Goal: Transaction & Acquisition: Purchase product/service

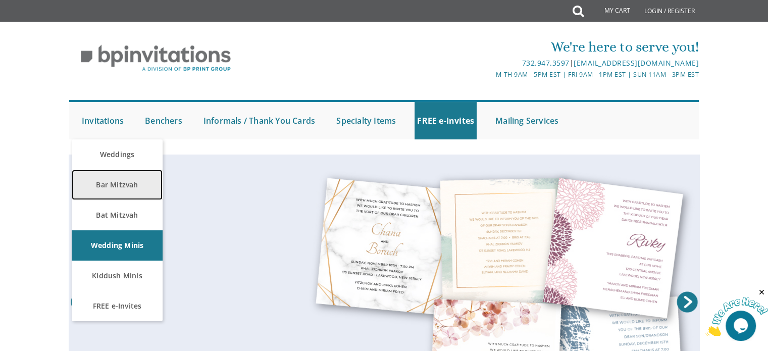
click at [123, 181] on link "Bar Mitzvah" at bounding box center [117, 185] width 91 height 30
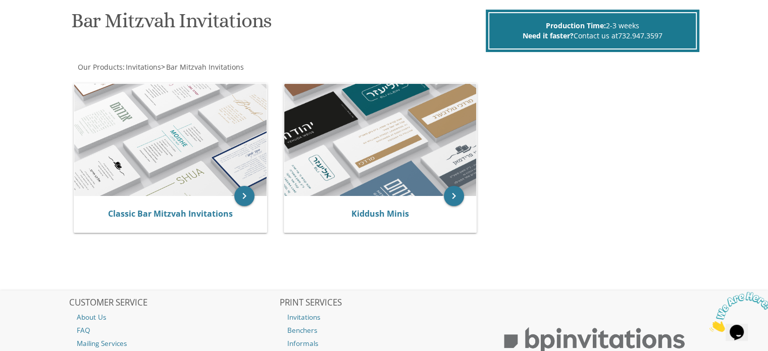
scroll to position [152, 0]
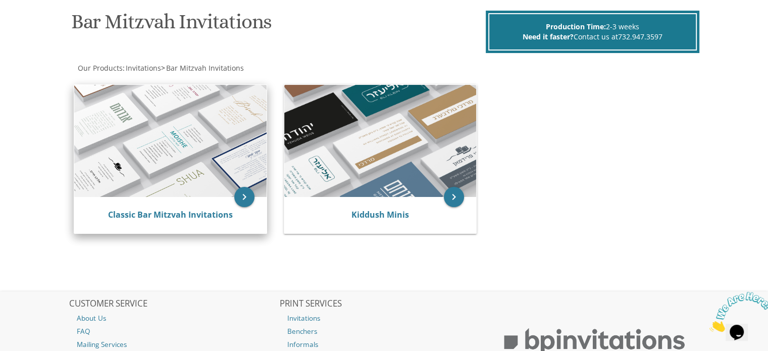
click at [228, 177] on img at bounding box center [170, 141] width 192 height 112
click at [246, 193] on icon "keyboard_arrow_right" at bounding box center [244, 197] width 20 height 20
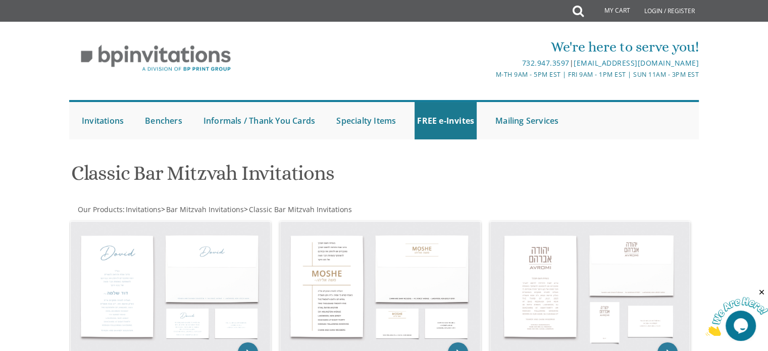
click at [538, 155] on div "Classic Bar Mitzvah Invitations" at bounding box center [385, 175] width 642 height 40
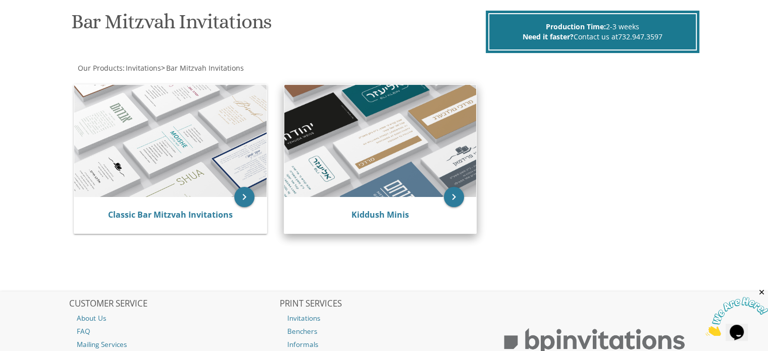
click at [378, 155] on img at bounding box center [380, 141] width 192 height 112
click at [453, 197] on icon "keyboard_arrow_right" at bounding box center [454, 197] width 20 height 20
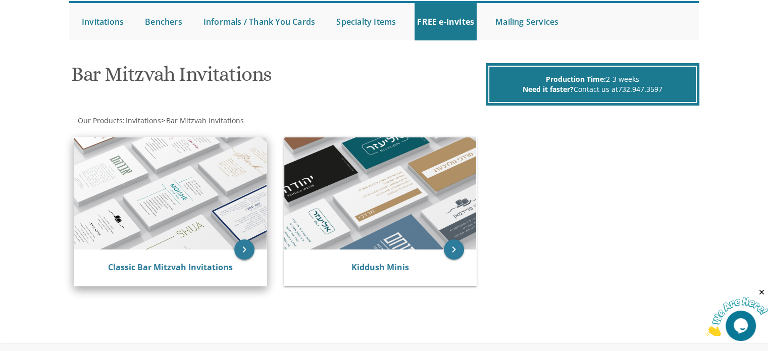
scroll to position [1, 0]
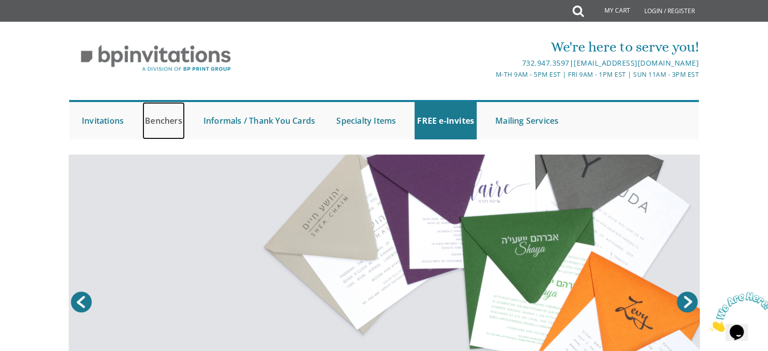
click at [162, 121] on link "Benchers" at bounding box center [163, 120] width 42 height 37
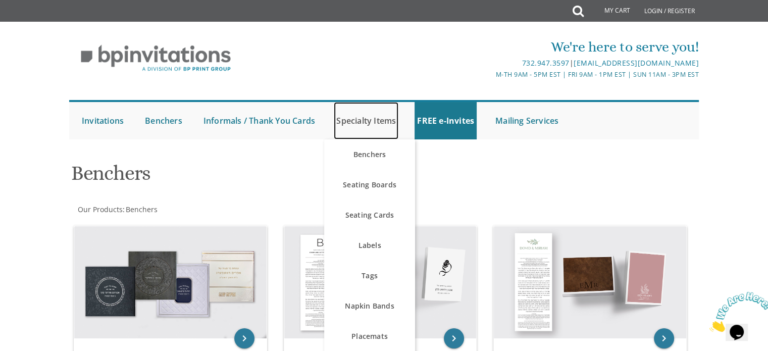
click at [365, 119] on link "Specialty Items" at bounding box center [366, 120] width 65 height 37
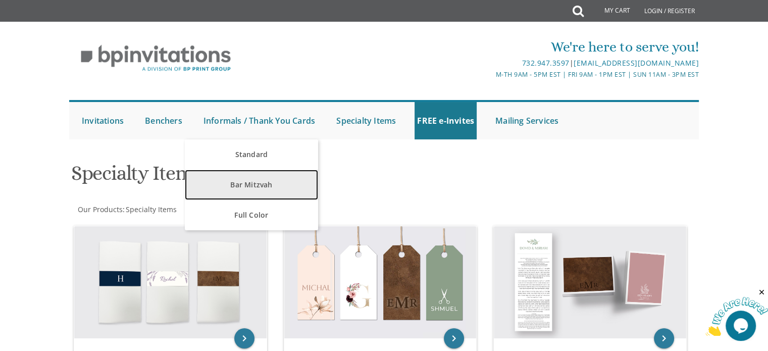
click at [265, 177] on link "Bar Mitzvah" at bounding box center [251, 185] width 133 height 30
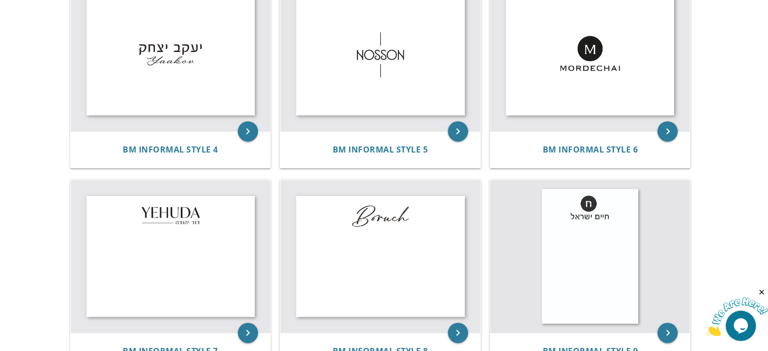
scroll to position [101, 0]
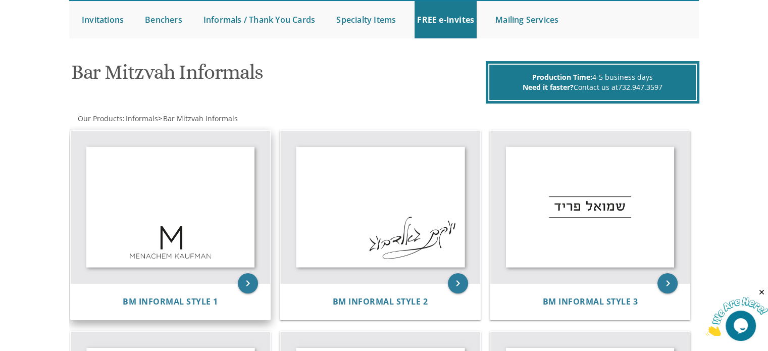
click at [183, 210] on img at bounding box center [171, 207] width 200 height 153
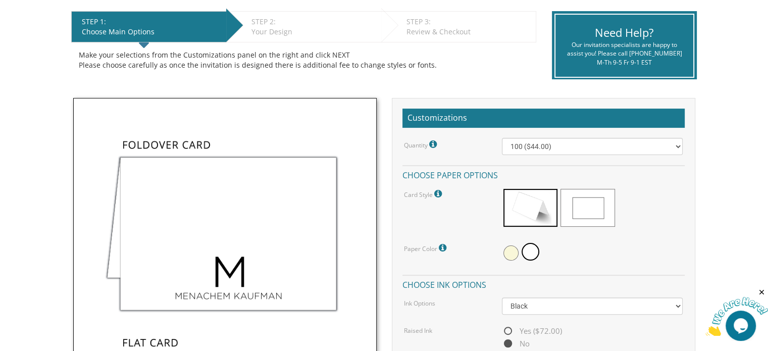
scroll to position [202, 0]
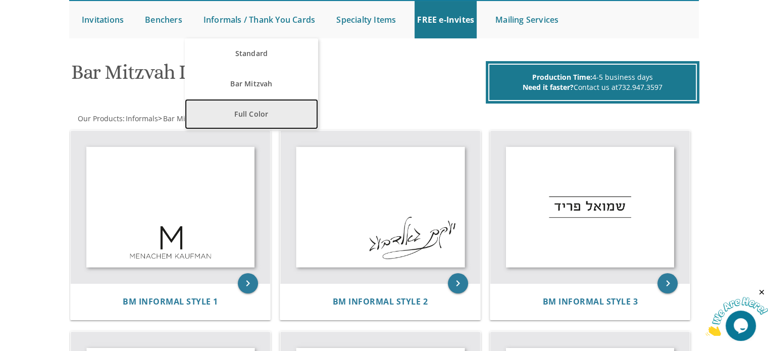
click at [255, 110] on link "Full Color" at bounding box center [251, 114] width 133 height 30
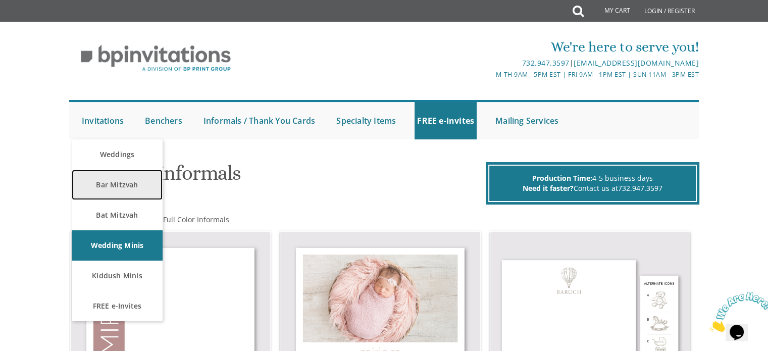
click at [103, 181] on link "Bar Mitzvah" at bounding box center [117, 185] width 91 height 30
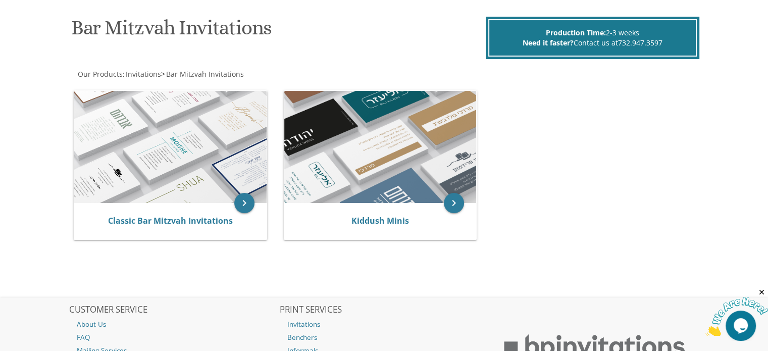
scroll to position [152, 0]
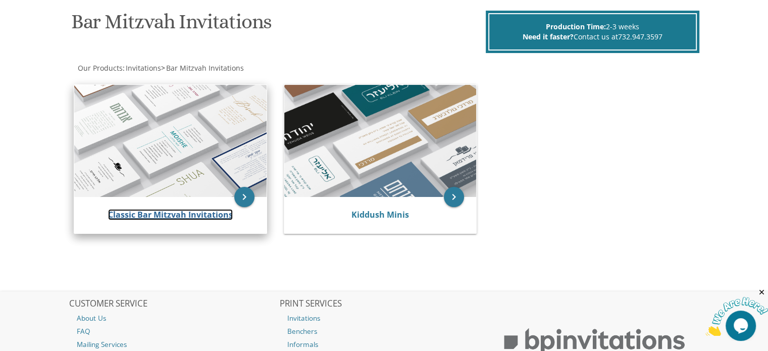
click at [184, 212] on link "Classic Bar Mitzvah Invitations" at bounding box center [170, 214] width 125 height 11
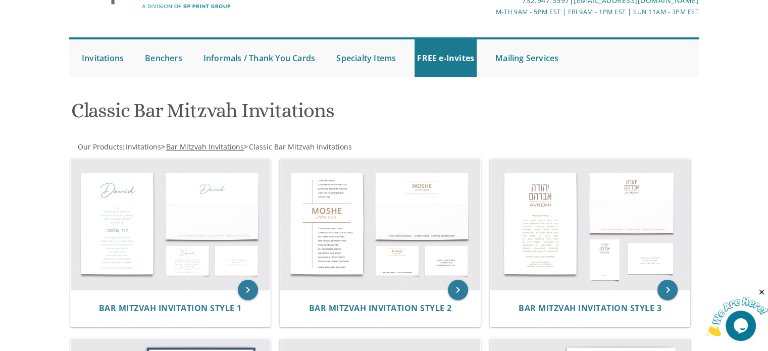
scroll to position [202, 0]
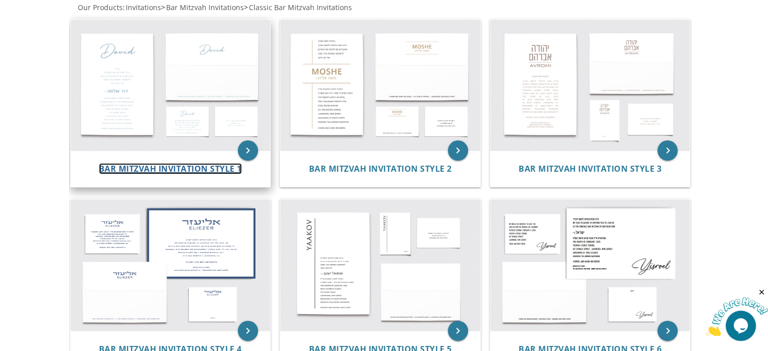
click at [152, 168] on span "Bar Mitzvah Invitation Style 1" at bounding box center [170, 168] width 143 height 11
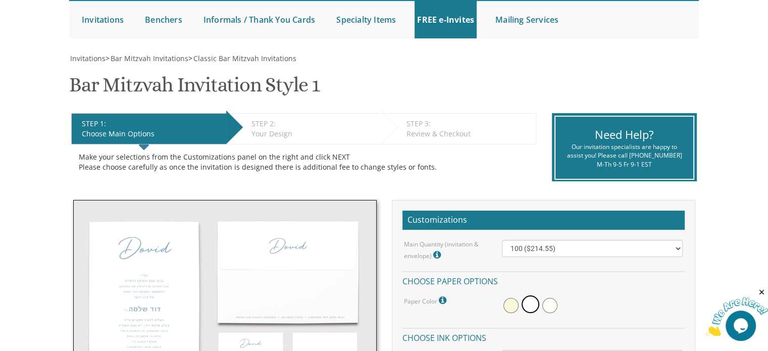
scroll to position [253, 0]
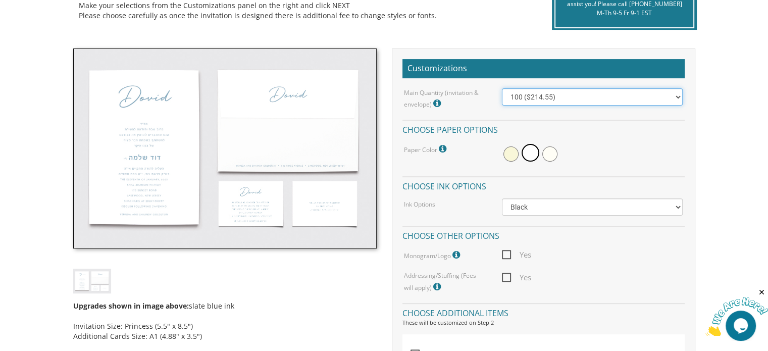
click at [570, 100] on select "100 ($214.55) 200 ($254.60) 300 ($294.25) 400 ($333.55) 500 ($373.90) 600 ($413…" at bounding box center [592, 96] width 181 height 17
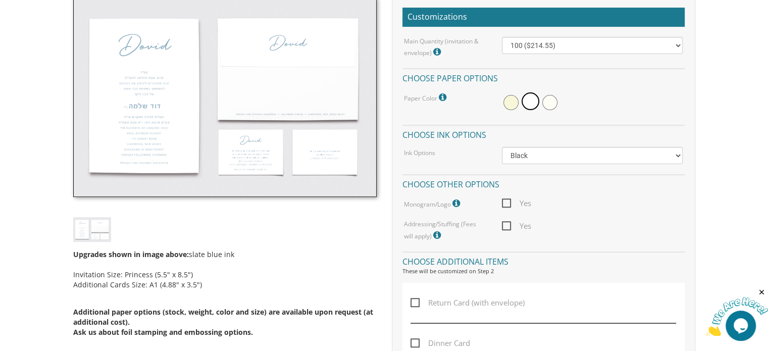
scroll to position [303, 0]
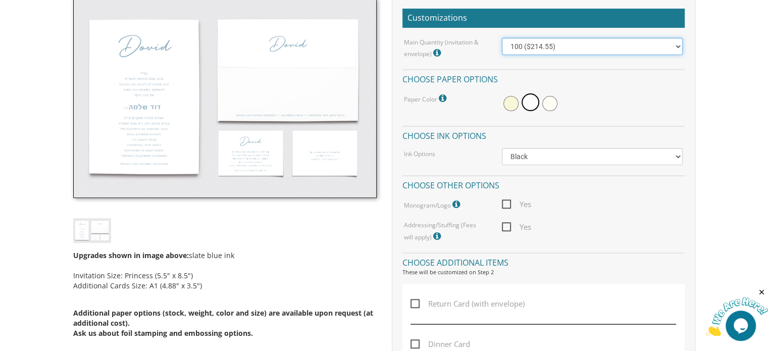
click at [679, 45] on select "100 ($214.55) 200 ($254.60) 300 ($294.25) 400 ($333.55) 500 ($373.90) 600 ($413…" at bounding box center [592, 46] width 181 height 17
select select "300"
click at [502, 38] on select "100 ($214.55) 200 ($254.60) 300 ($294.25) 400 ($333.55) 500 ($373.90) 600 ($413…" at bounding box center [592, 46] width 181 height 17
click at [510, 103] on span at bounding box center [511, 103] width 15 height 15
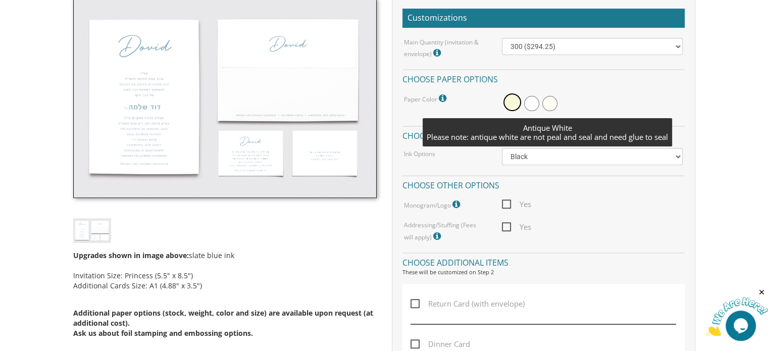
click at [548, 102] on span at bounding box center [550, 103] width 15 height 15
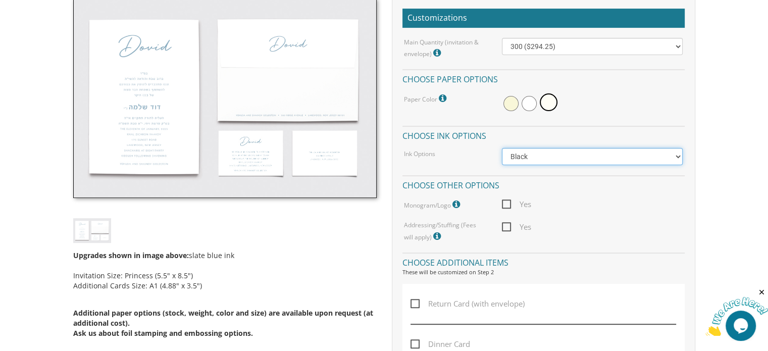
click at [538, 157] on select "Black Colored Ink ($65.00) Black + One Color ($100.00) Two Colors ($165.00)" at bounding box center [592, 156] width 181 height 17
click at [543, 137] on h4 "Choose ink options" at bounding box center [544, 135] width 282 height 18
click at [459, 202] on icon at bounding box center [458, 204] width 10 height 9
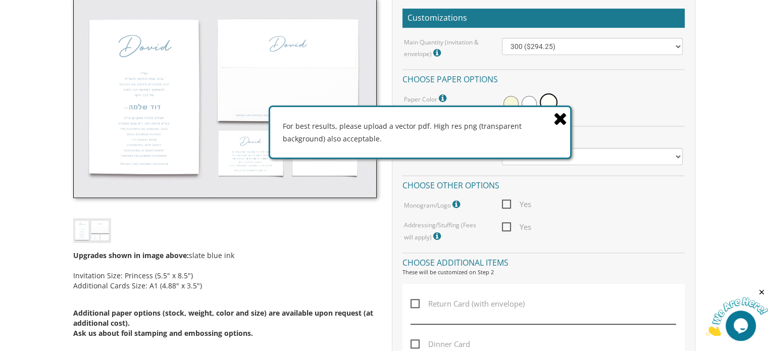
click at [565, 119] on icon at bounding box center [561, 119] width 14 height 18
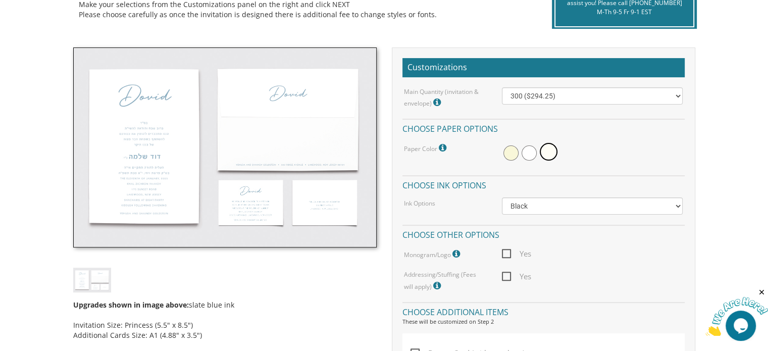
scroll to position [253, 0]
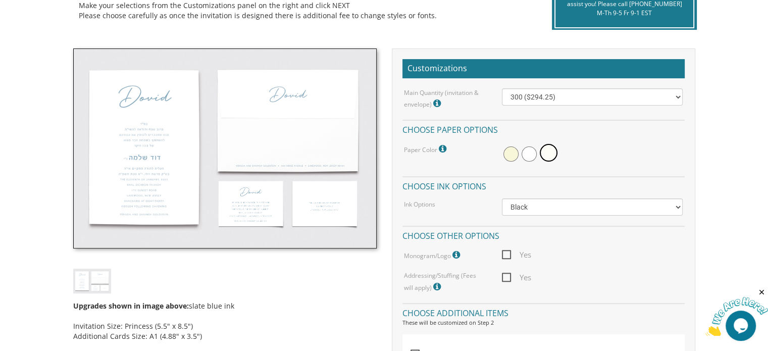
click at [254, 206] on img at bounding box center [225, 148] width 304 height 200
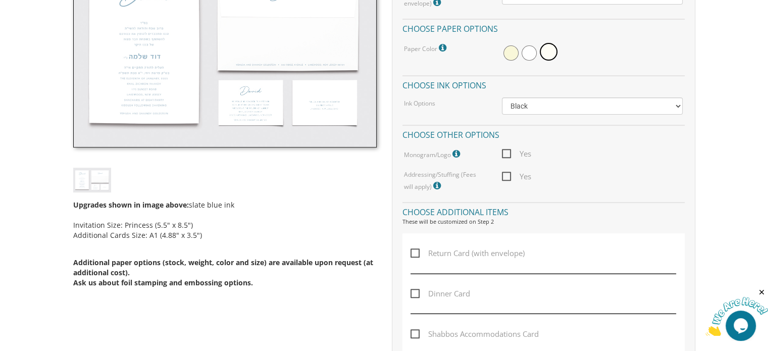
scroll to position [505, 0]
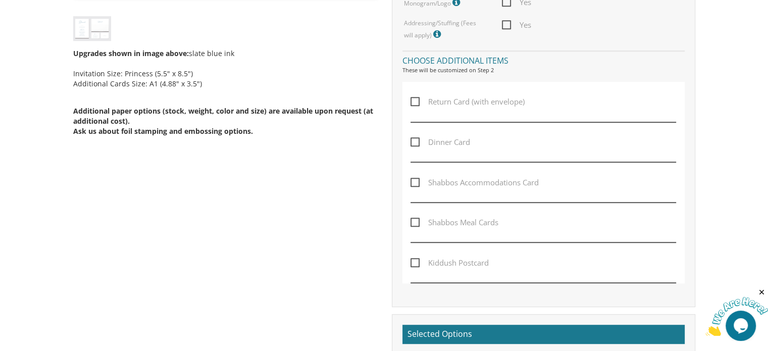
click at [412, 260] on span "Kiddush Postcard" at bounding box center [450, 263] width 78 height 13
click at [412, 260] on input "Kiddush Postcard" at bounding box center [414, 262] width 7 height 7
checkbox input "true"
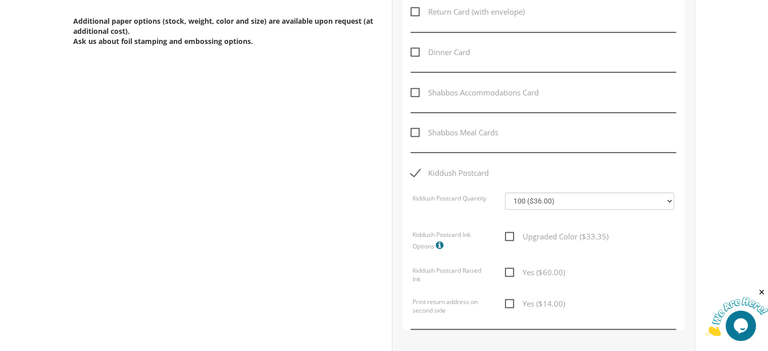
scroll to position [606, 0]
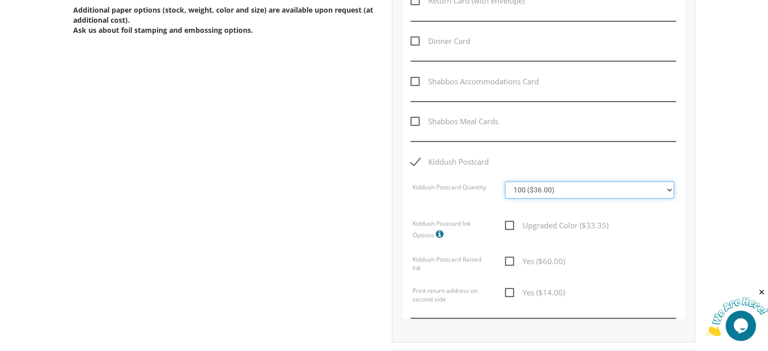
click at [566, 185] on select "100 ($36.00) 200 ($42.00) 300 ($48.00) 400 ($54.00) 500 ($60.00) 600 ($66.00) 7…" at bounding box center [589, 189] width 169 height 17
select select "300"
click at [505, 181] on select "100 ($36.00) 200 ($42.00) 300 ($48.00) 400 ($54.00) 500 ($60.00) 600 ($66.00) 7…" at bounding box center [589, 189] width 169 height 17
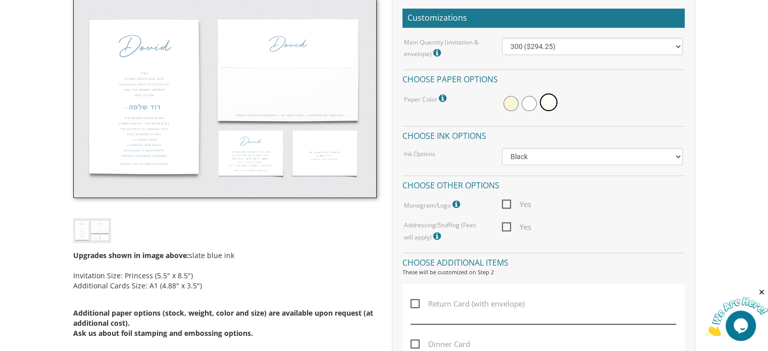
scroll to position [51, 0]
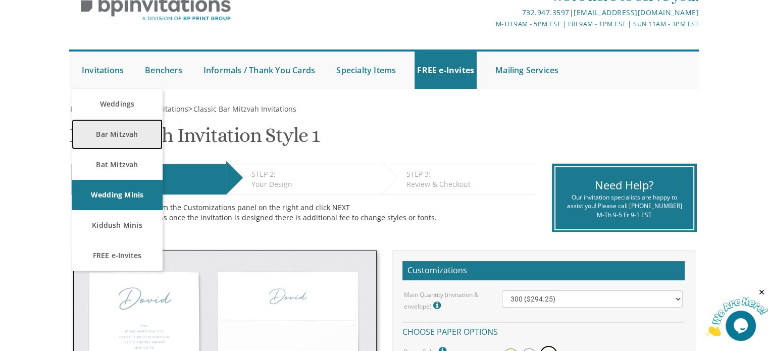
click at [110, 135] on link "Bar Mitzvah" at bounding box center [117, 134] width 91 height 30
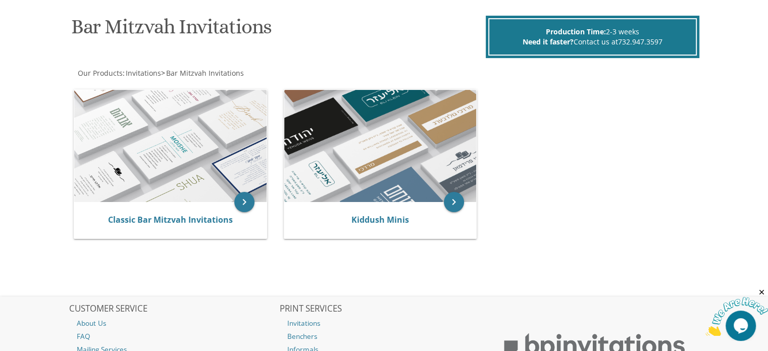
scroll to position [152, 0]
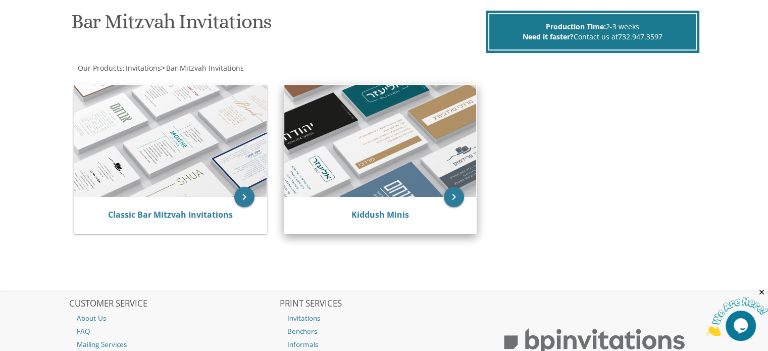
click at [344, 155] on img at bounding box center [380, 141] width 192 height 112
click at [456, 198] on icon "keyboard_arrow_right" at bounding box center [454, 197] width 20 height 20
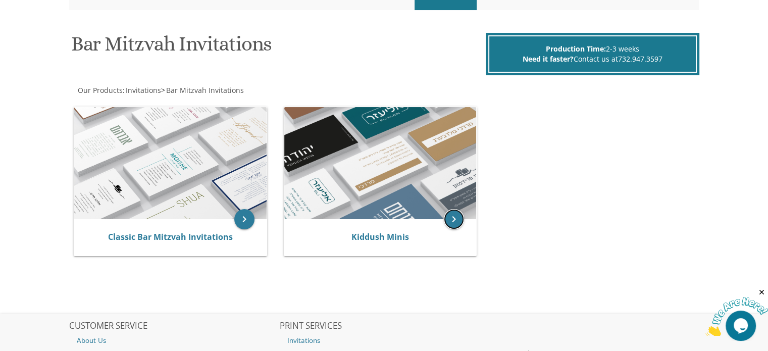
scroll to position [95, 0]
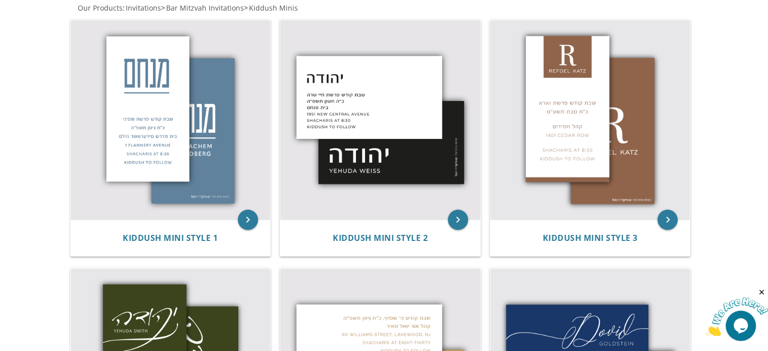
scroll to position [202, 0]
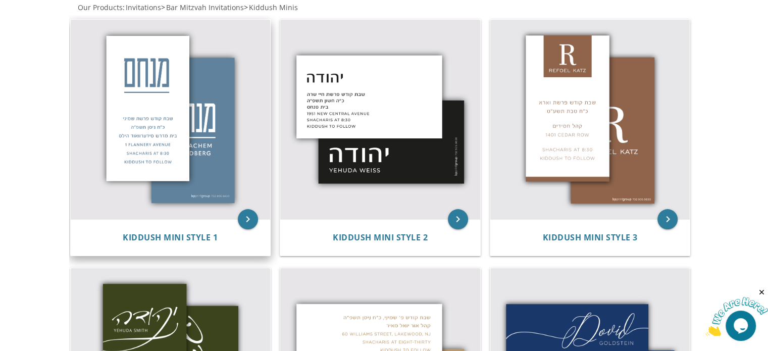
click at [213, 157] on img at bounding box center [171, 120] width 200 height 200
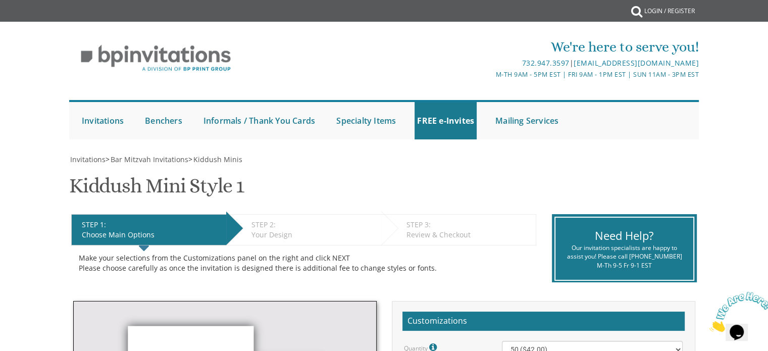
scroll to position [202, 0]
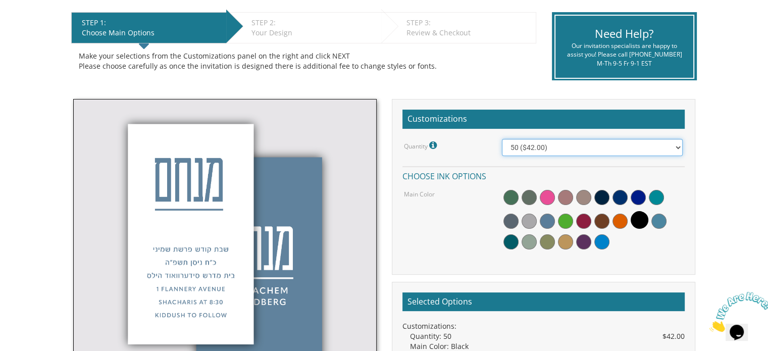
click at [674, 151] on select "50 ($42.00) 100 ($48.00) 150 ($54.00) 200 ($60.00) 250 ($66.00) 300 ($72.00)" at bounding box center [592, 147] width 181 height 17
select select "100"
click at [502, 139] on select "50 ($42.00) 100 ($48.00) 150 ($54.00) 200 ($60.00) 250 ($66.00) 300 ($72.00)" at bounding box center [592, 147] width 181 height 17
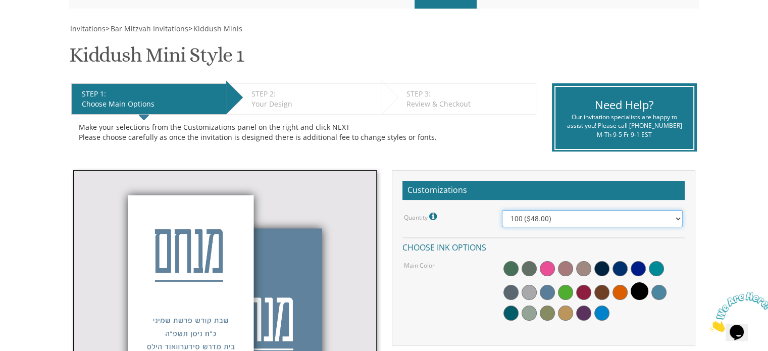
scroll to position [0, 0]
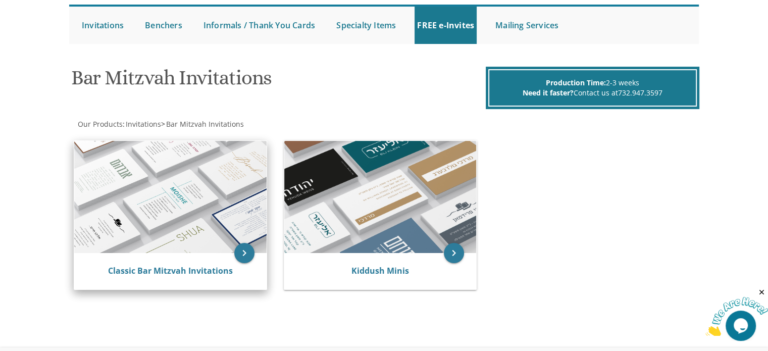
click at [208, 224] on img at bounding box center [170, 197] width 192 height 112
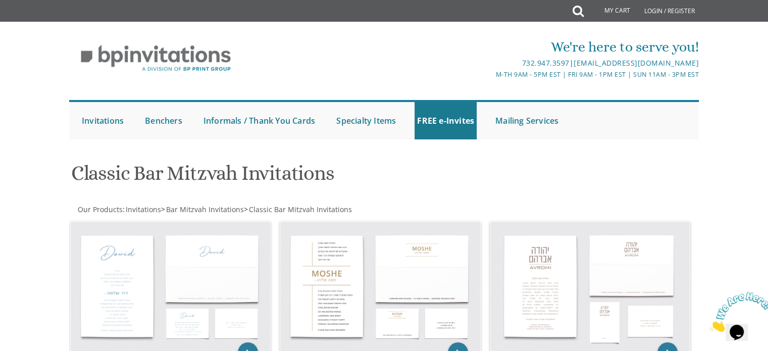
scroll to position [202, 0]
